Goal: Task Accomplishment & Management: Use online tool/utility

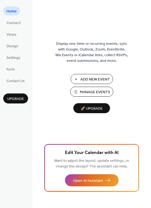
click at [98, 91] on span "Manage Events" at bounding box center [95, 92] width 30 height 6
click at [90, 78] on span "Add New Event" at bounding box center [94, 80] width 29 height 6
click at [10, 36] on span "Views" at bounding box center [11, 35] width 10 height 6
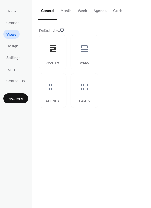
click at [9, 51] on ul "Home Connect Views Design Settings Form Contact Us" at bounding box center [15, 45] width 25 height 78
click at [10, 49] on span "Design" at bounding box center [12, 46] width 12 height 6
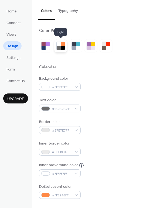
click at [61, 47] on div at bounding box center [63, 48] width 4 height 4
click at [60, 47] on div at bounding box center [59, 48] width 4 height 4
click at [11, 59] on span "Settings" at bounding box center [13, 58] width 14 height 6
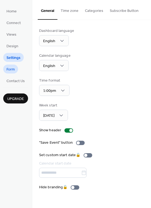
click at [12, 69] on span "Form" at bounding box center [10, 70] width 8 height 6
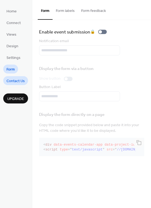
click at [13, 80] on span "Contact Us" at bounding box center [15, 81] width 18 height 6
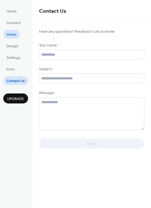
click at [15, 36] on span "Views" at bounding box center [11, 35] width 10 height 6
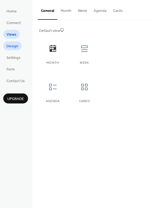
click at [15, 47] on span "Design" at bounding box center [12, 46] width 12 height 6
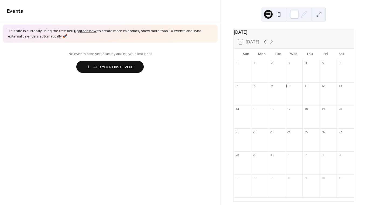
click at [118, 69] on span "Add Your First Event" at bounding box center [113, 67] width 41 height 6
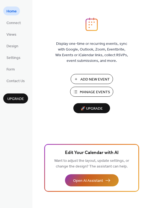
click at [89, 180] on span "Open AI Assistant" at bounding box center [88, 181] width 30 height 6
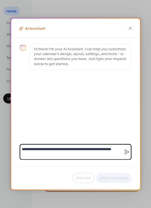
type textarea "**********"
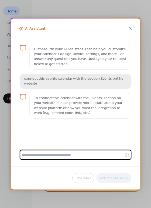
paste textarea "**********"
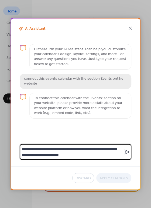
type textarea "**********"
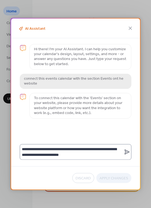
click at [125, 152] on icon at bounding box center [127, 152] width 6 height 6
click at [124, 152] on textarea "**********" at bounding box center [72, 152] width 104 height 16
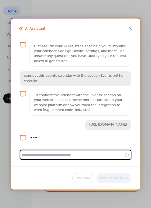
scroll to position [31, 0]
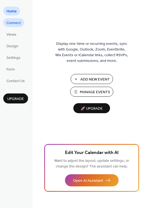
click at [18, 23] on span "Connect" at bounding box center [13, 23] width 14 height 6
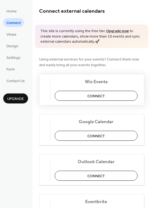
click at [95, 96] on span "Connect" at bounding box center [96, 96] width 18 height 6
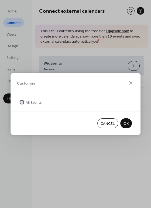
click at [33, 104] on span "All Events" at bounding box center [34, 103] width 16 height 6
click at [36, 102] on span "All Events" at bounding box center [34, 103] width 16 height 6
click at [126, 124] on span "OK" at bounding box center [126, 124] width 5 height 6
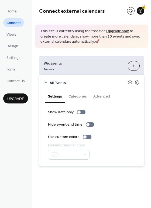
click at [78, 96] on button "Categories" at bounding box center [77, 96] width 25 height 12
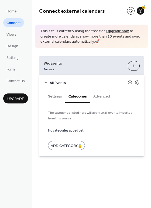
click at [105, 95] on button "Advanced" at bounding box center [101, 96] width 23 height 12
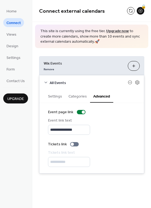
click at [77, 98] on button "Categories" at bounding box center [77, 96] width 25 height 12
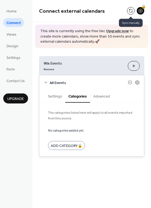
click at [131, 11] on button at bounding box center [131, 11] width 8 height 8
